Goal: Find specific page/section: Find specific page/section

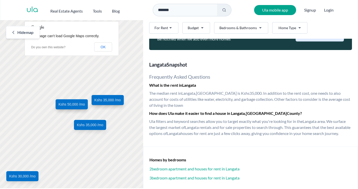
scroll to position [414, 0]
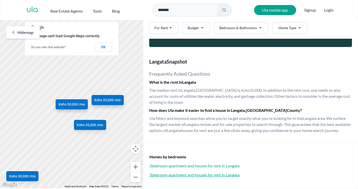
click at [185, 174] on h3 "3 bedroom apartment and houses for rent in [GEOGRAPHIC_DATA]" at bounding box center [250, 175] width 202 height 6
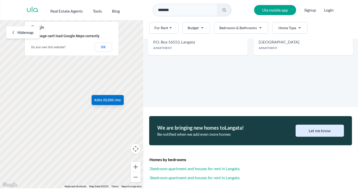
scroll to position [95, 0]
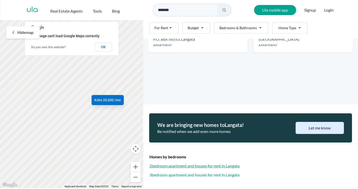
click at [174, 166] on h3 "2 bedroom apartment and houses for rent in [GEOGRAPHIC_DATA]" at bounding box center [250, 166] width 202 height 6
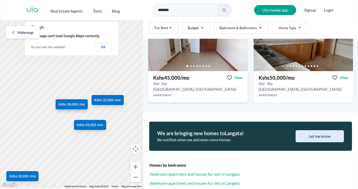
scroll to position [226, 0]
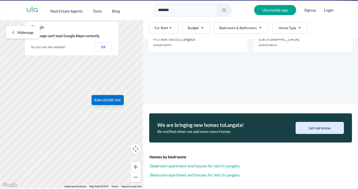
scroll to position [42, 0]
